Goal: Information Seeking & Learning: Learn about a topic

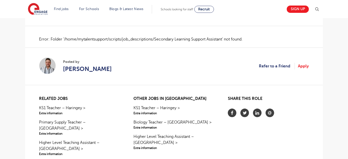
scroll to position [132, 0]
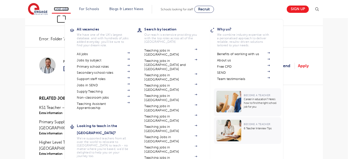
click at [65, 9] on link "Find jobs" at bounding box center [61, 9] width 15 height 4
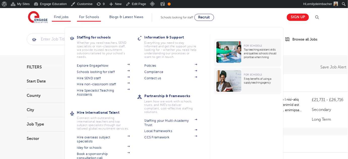
scroll to position [3, 0]
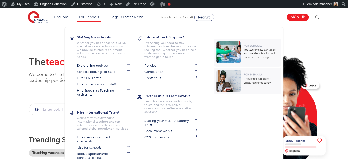
click at [90, 19] on li "For Schools Staffing for schools Whether you need teachers, SEND specialists or…" at bounding box center [89, 17] width 24 height 9
click at [88, 17] on link "For Schools" at bounding box center [89, 17] width 20 height 4
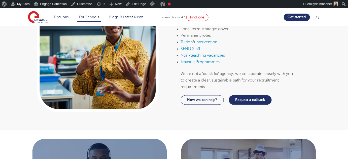
scroll to position [303, 0]
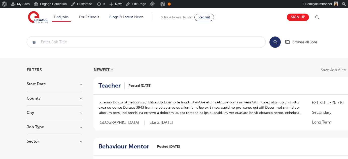
scroll to position [3, 0]
